Goal: Task Accomplishment & Management: Manage account settings

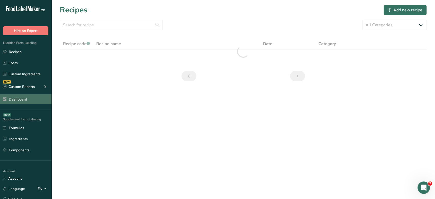
click at [23, 100] on link "Dashboard" at bounding box center [25, 99] width 51 height 10
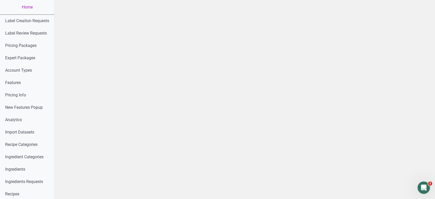
scroll to position [273, 0]
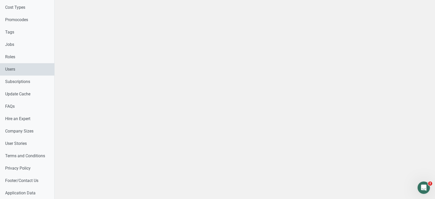
click at [20, 70] on link "Users" at bounding box center [27, 69] width 54 height 12
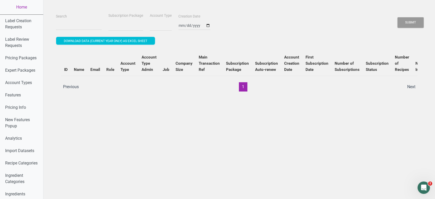
select select
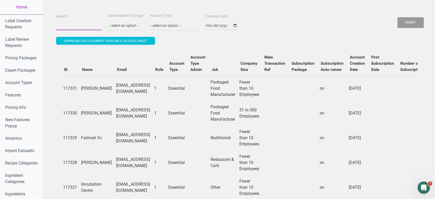
click at [84, 26] on input "Search" at bounding box center [79, 25] width 46 height 9
paste input "[EMAIL_ADDRESS][DOMAIN_NAME]"
type input "[EMAIL_ADDRESS][DOMAIN_NAME]"
click at [397, 17] on button "Submit" at bounding box center [410, 22] width 26 height 11
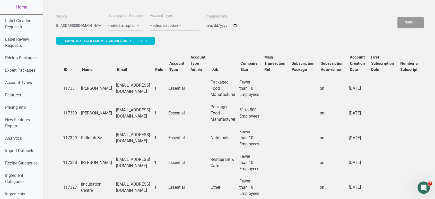
click at [397, 17] on button "Submit" at bounding box center [410, 22] width 26 height 11
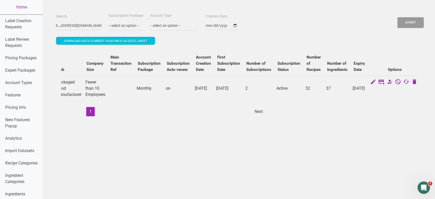
scroll to position [0, 0]
click at [378, 82] on icon at bounding box center [381, 81] width 6 height 7
select select "US"
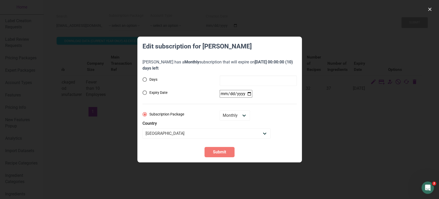
click at [355, 121] on div at bounding box center [219, 99] width 439 height 199
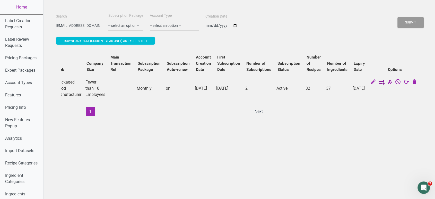
click at [379, 82] on icon at bounding box center [381, 81] width 6 height 7
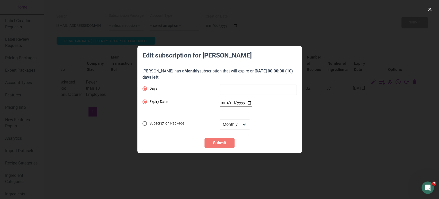
radio input "false"
radio input "true"
click at [224, 104] on input "date" at bounding box center [236, 103] width 33 height 8
type input "[DATE]"
click at [224, 144] on span "Submit" at bounding box center [219, 143] width 13 height 6
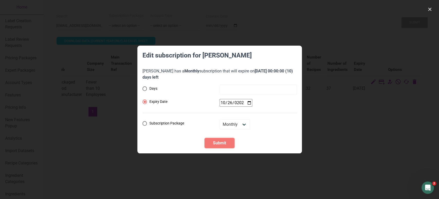
drag, startPoint x: 224, startPoint y: 144, endPoint x: 226, endPoint y: 139, distance: 5.2
click at [226, 139] on button "Submit" at bounding box center [220, 143] width 30 height 10
click at [378, 133] on div at bounding box center [219, 99] width 439 height 199
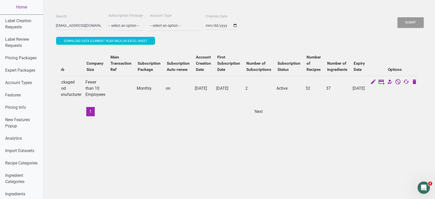
click at [380, 82] on icon at bounding box center [381, 81] width 6 height 7
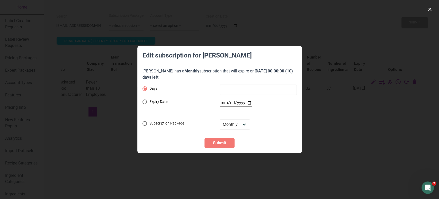
click at [332, 152] on div at bounding box center [219, 99] width 439 height 199
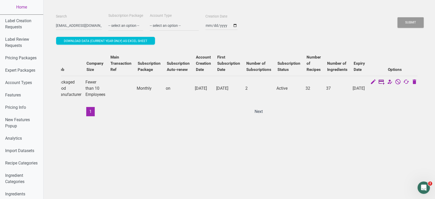
click at [378, 81] on icon at bounding box center [381, 81] width 6 height 7
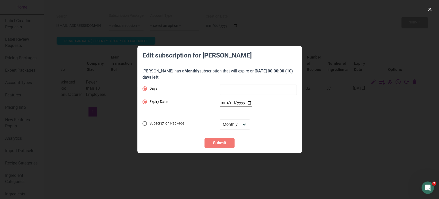
radio input "false"
radio input "true"
click at [223, 104] on input "date" at bounding box center [236, 103] width 33 height 8
click at [232, 120] on select "Monthly Yearly Quarterly Free Trial" at bounding box center [235, 124] width 30 height 10
click at [268, 129] on div "Monthly Yearly Quarterly Free Trial" at bounding box center [258, 124] width 77 height 10
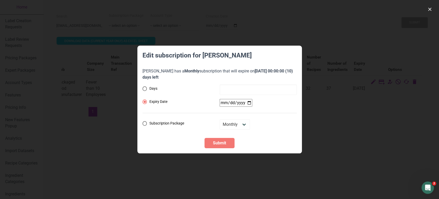
click at [225, 103] on input "date" at bounding box center [236, 103] width 33 height 8
click at [145, 88] on span at bounding box center [145, 88] width 5 height 5
click at [145, 88] on input "Days" at bounding box center [144, 88] width 3 height 3
radio input "true"
click at [234, 92] on input "number" at bounding box center [258, 89] width 77 height 10
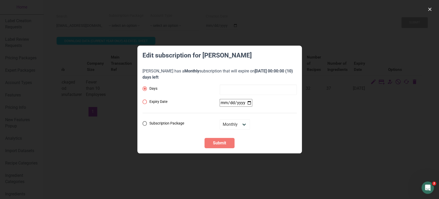
click at [143, 100] on span at bounding box center [145, 101] width 5 height 5
click at [143, 100] on input "Expiry Date" at bounding box center [144, 101] width 3 height 3
radio input "true"
radio input "false"
click at [144, 122] on span at bounding box center [145, 123] width 5 height 5
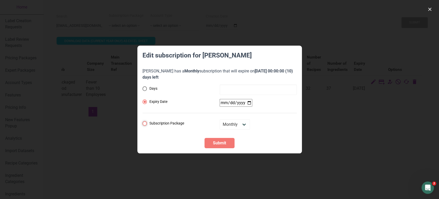
click at [144, 122] on input "Subscription Package" at bounding box center [144, 123] width 3 height 3
radio input "true"
radio input "false"
select select "US"
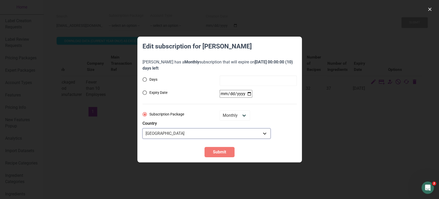
click at [156, 132] on select "[GEOGRAPHIC_DATA] [GEOGRAPHIC_DATA] [GEOGRAPHIC_DATA] [GEOGRAPHIC_DATA] [GEOGRA…" at bounding box center [207, 133] width 128 height 10
click at [265, 122] on label "Country" at bounding box center [220, 123] width 154 height 6
click at [238, 115] on select "Monthly Yearly Quarterly Free Trial" at bounding box center [235, 115] width 30 height 10
click at [276, 119] on div "Monthly Yearly Quarterly Free Trial" at bounding box center [258, 115] width 77 height 10
click at [145, 92] on span at bounding box center [145, 92] width 5 height 5
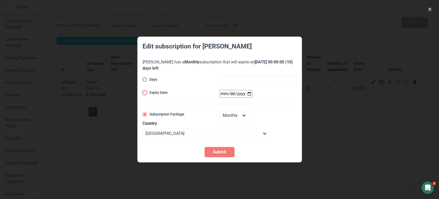
click at [145, 92] on input "Expiry Date" at bounding box center [144, 92] width 3 height 3
radio input "true"
radio input "false"
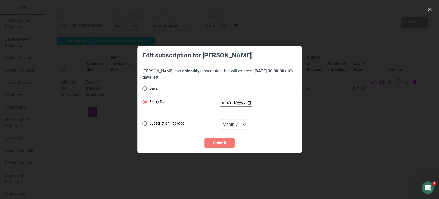
click at [226, 104] on input "date" at bounding box center [236, 103] width 33 height 8
type input "[DATE]"
click at [225, 141] on span "Submit" at bounding box center [219, 143] width 13 height 6
click at [225, 140] on span "Submit" at bounding box center [219, 143] width 13 height 6
click at [331, 33] on div at bounding box center [219, 99] width 439 height 199
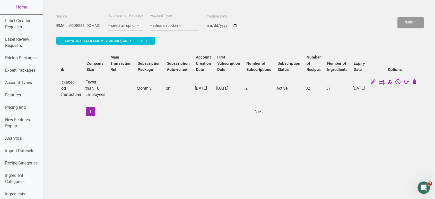
scroll to position [0, 8]
drag, startPoint x: 53, startPoint y: 26, endPoint x: 170, endPoint y: 21, distance: 116.9
click at [170, 21] on div "Search [EMAIL_ADDRESS][DOMAIN_NAME] Subscription Package -- select an option --…" at bounding box center [239, 21] width 369 height 19
paste input "[EMAIL_ADDRESS][DOMAIN_NAME]"
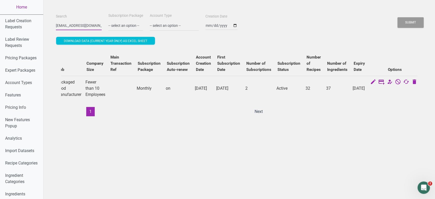
type input "[EMAIL_ADDRESS][DOMAIN_NAME]"
click at [397, 17] on button "Submit" at bounding box center [410, 22] width 26 height 11
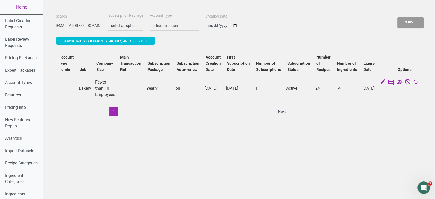
drag, startPoint x: 213, startPoint y: 114, endPoint x: 131, endPoint y: 119, distance: 82.4
click at [131, 116] on div "ID Name Email Role Account Type Account Type Admin Job Company Size Main Transa…" at bounding box center [239, 83] width 356 height 65
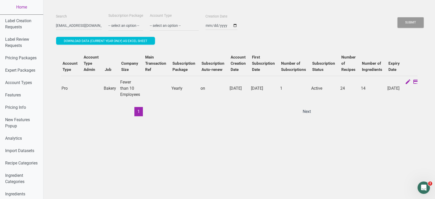
scroll to position [0, 129]
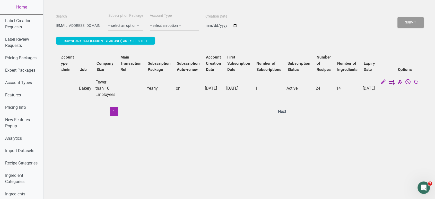
click at [388, 82] on icon at bounding box center [391, 81] width 6 height 7
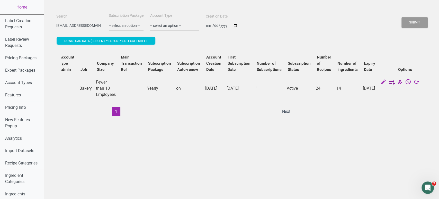
select select "3"
select select "US"
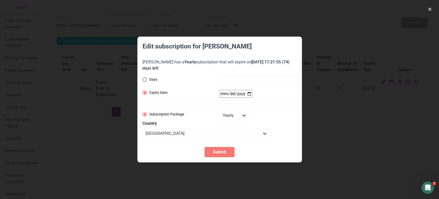
radio input "true"
radio input "false"
click at [226, 93] on div "Days Expiry Date Subscription Package Monthly Yearly Quarterly Free Trial Count…" at bounding box center [220, 106] width 154 height 63
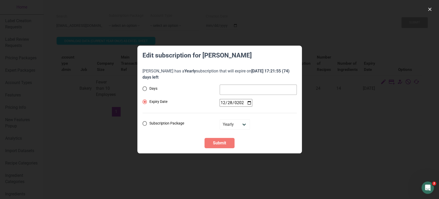
type input "[DATE]"
click at [219, 143] on span "Submit" at bounding box center [219, 143] width 13 height 6
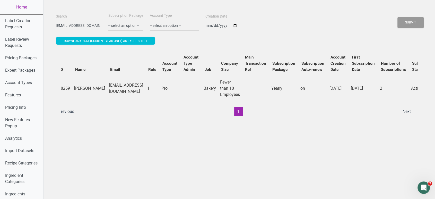
scroll to position [0, 0]
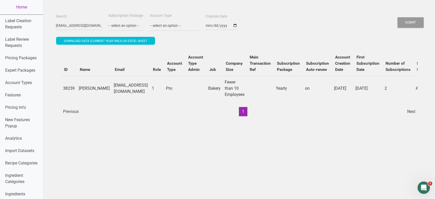
drag, startPoint x: 92, startPoint y: 26, endPoint x: 67, endPoint y: 25, distance: 24.7
click at [67, 25] on div "Search [EMAIL_ADDRESS][DOMAIN_NAME]" at bounding box center [79, 21] width 48 height 17
drag, startPoint x: 52, startPoint y: 26, endPoint x: 132, endPoint y: 28, distance: 80.3
click at [132, 28] on div "Search [EMAIL_ADDRESS][DOMAIN_NAME] Subscription Package -- select an option --…" at bounding box center [239, 21] width 369 height 19
paste input "[EMAIL_ADDRESS][DOMAIN_NAME]"
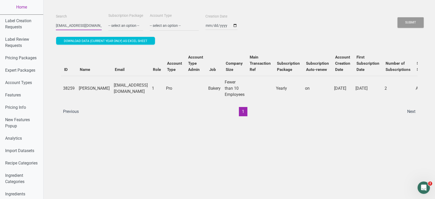
scroll to position [0, 8]
type input "[EMAIL_ADDRESS][DOMAIN_NAME]"
click at [397, 17] on button "Submit" at bounding box center [410, 22] width 26 height 11
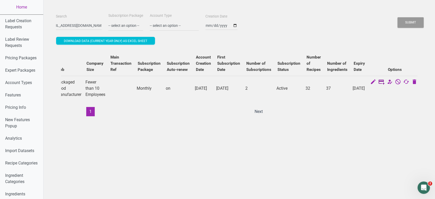
scroll to position [0, 0]
click at [378, 80] on icon at bounding box center [381, 81] width 6 height 7
select select "US"
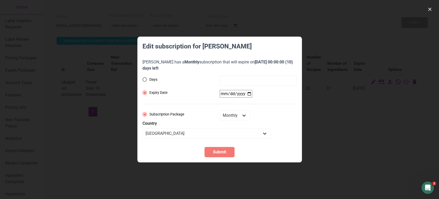
radio input "true"
radio input "false"
click at [224, 94] on div "Days Expiry Date Subscription Package Monthly Yearly Quarterly Free Trial Count…" at bounding box center [220, 106] width 154 height 63
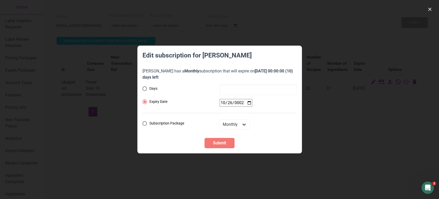
click at [229, 100] on input "0002-10-26" at bounding box center [236, 103] width 33 height 8
type input "[DATE]"
click at [225, 146] on span "Submit" at bounding box center [219, 143] width 13 height 6
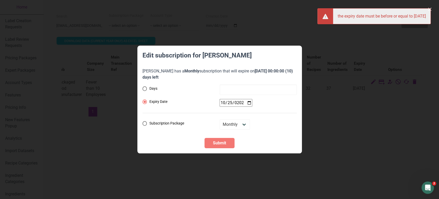
click at [300, 135] on section "Edit subscription for [PERSON_NAME] [PERSON_NAME] has a Monthly subscription th…" at bounding box center [219, 100] width 165 height 108
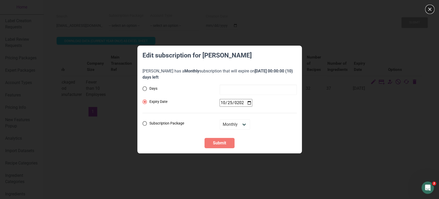
click at [429, 9] on button "button" at bounding box center [430, 9] width 8 height 8
